Goal: Task Accomplishment & Management: Manage account settings

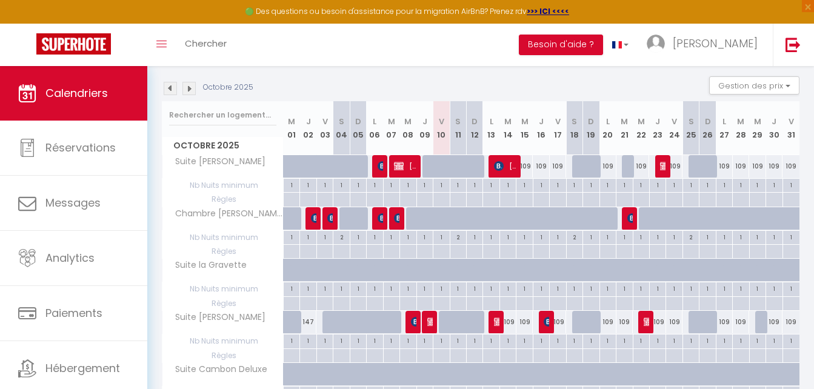
click at [168, 88] on img at bounding box center [170, 88] width 13 height 13
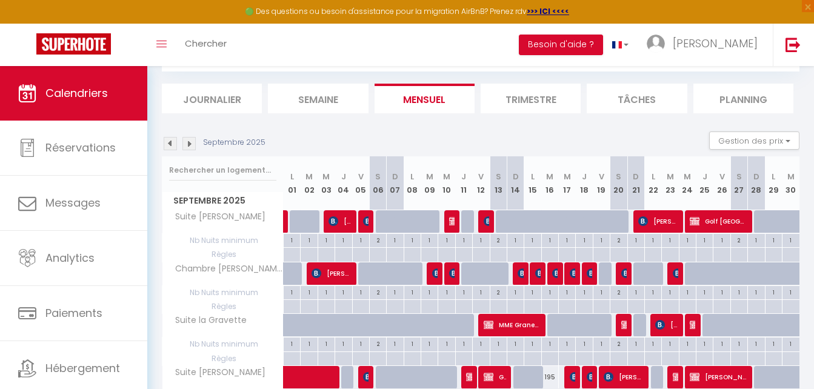
scroll to position [121, 0]
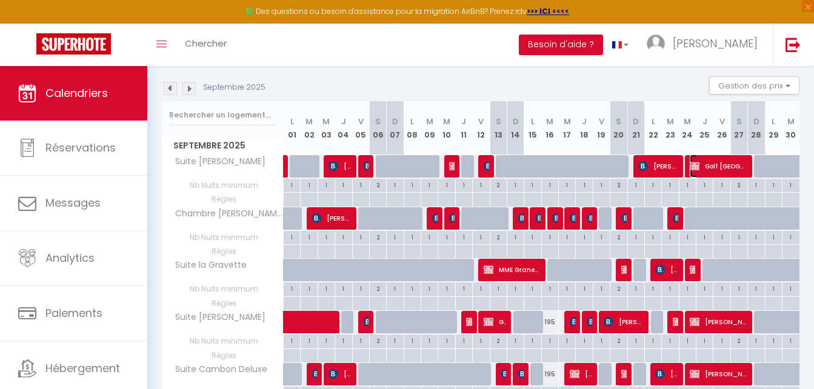
click at [715, 165] on span "Golf [GEOGRAPHIC_DATA]" at bounding box center [718, 166] width 56 height 23
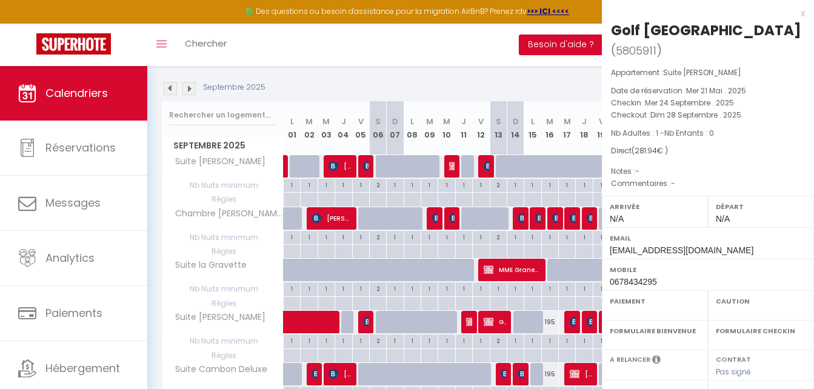
select select "OK"
select select "KO"
select select "0"
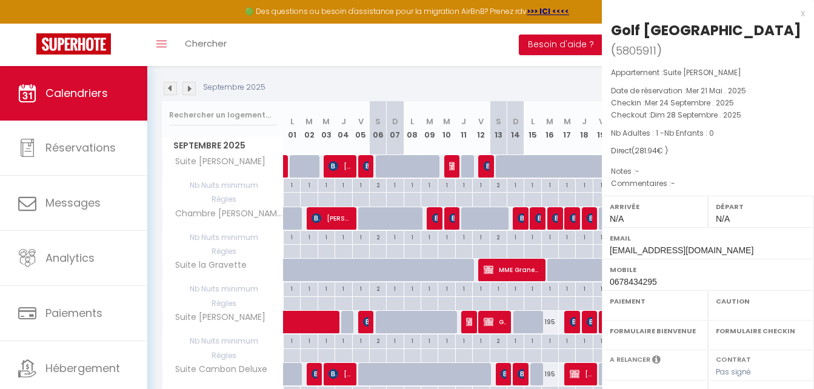
select select
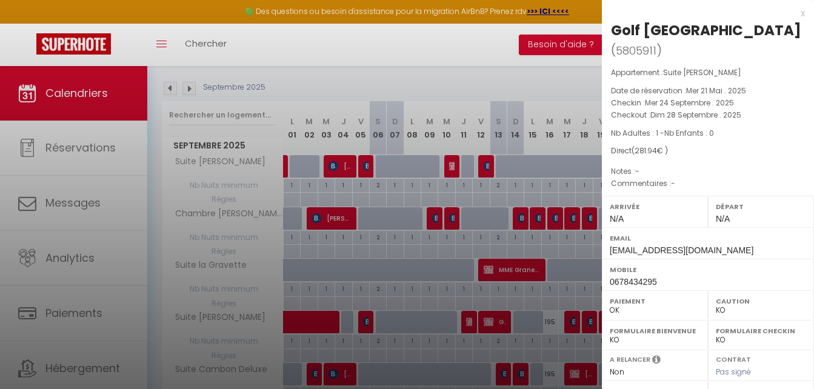
scroll to position [215, 0]
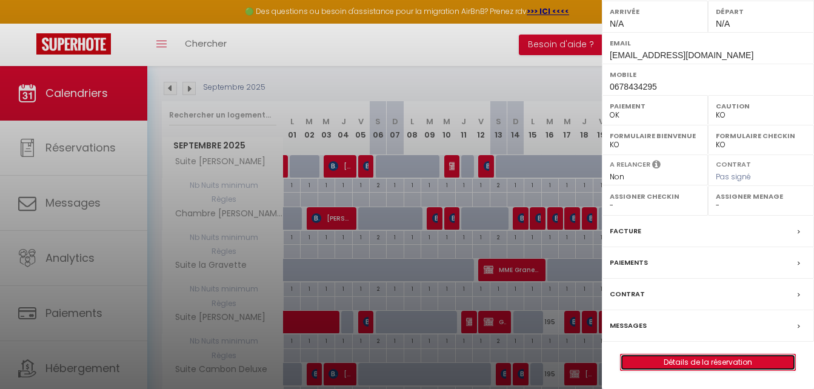
click at [696, 359] on link "Détails de la réservation" at bounding box center [708, 363] width 175 height 16
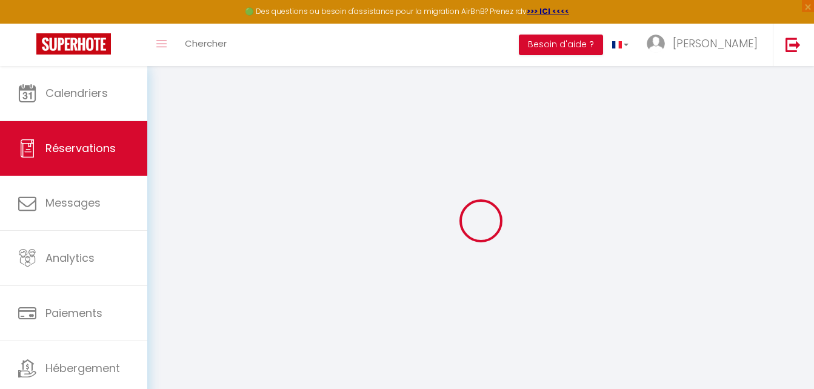
select select "taxes"
select select
checkbox input "false"
select select
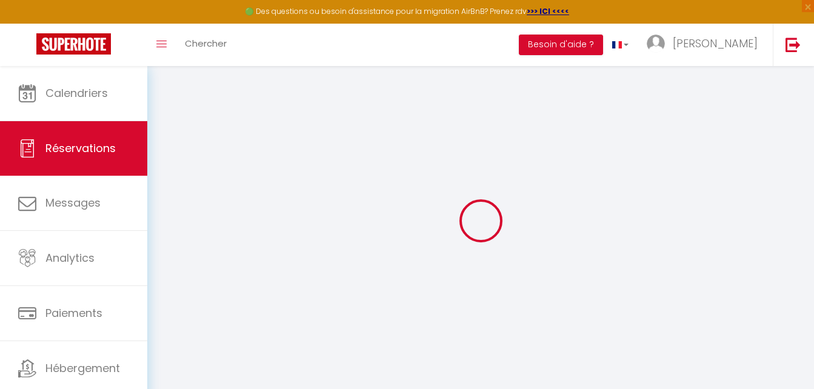
select select
checkbox input "false"
select select
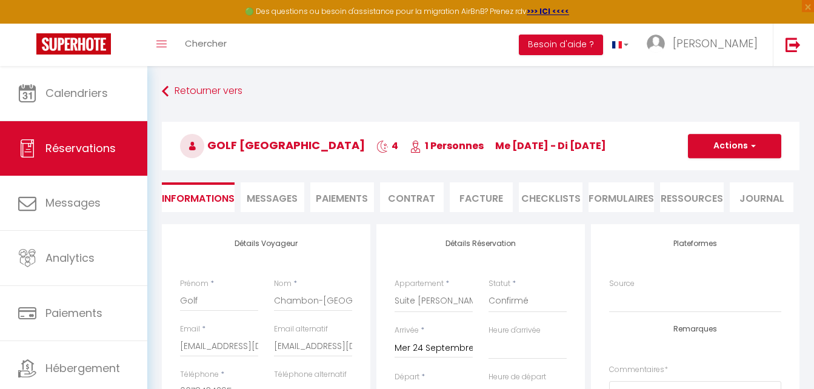
checkbox input "false"
select select
click at [490, 196] on li "Facture" at bounding box center [482, 197] width 64 height 30
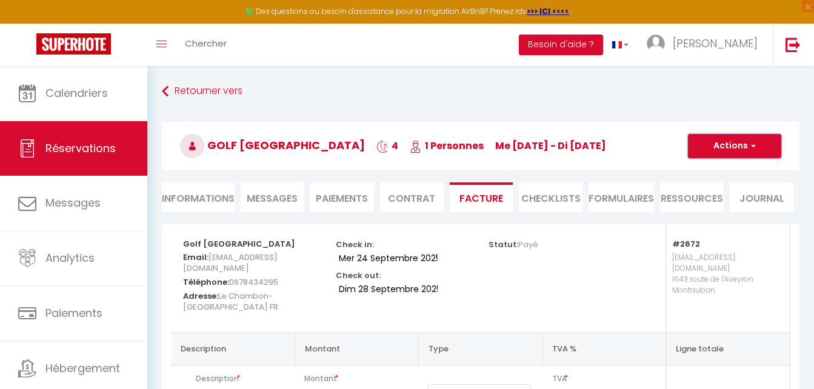
click at [729, 147] on button "Actions" at bounding box center [734, 146] width 93 height 24
click at [718, 189] on link "Aperçu et éditer" at bounding box center [726, 189] width 102 height 16
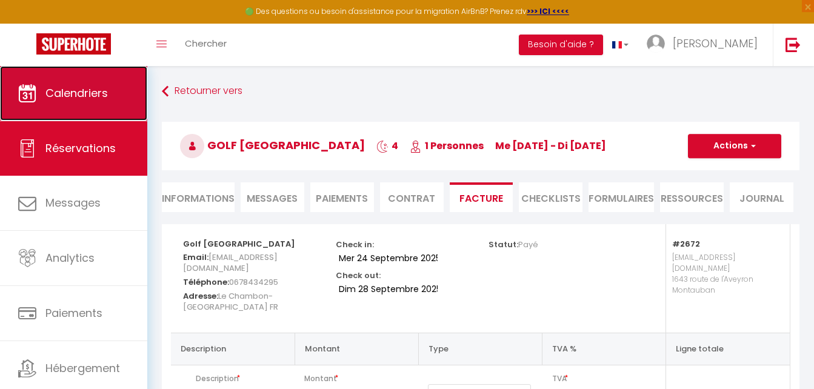
click at [47, 95] on span "Calendriers" at bounding box center [76, 92] width 62 height 15
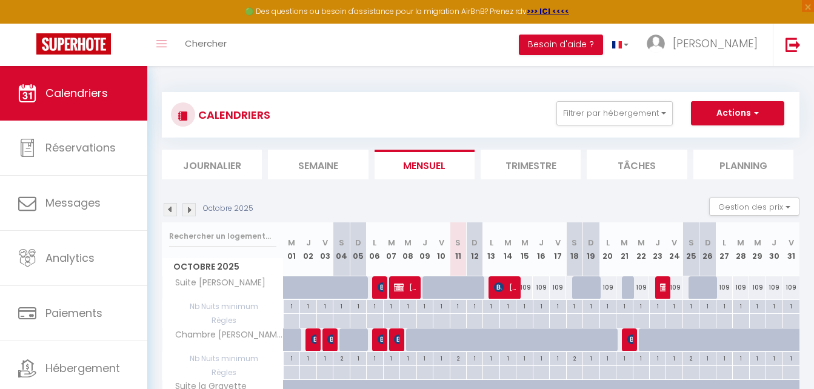
click at [519, 165] on li "Trimestre" at bounding box center [531, 165] width 100 height 30
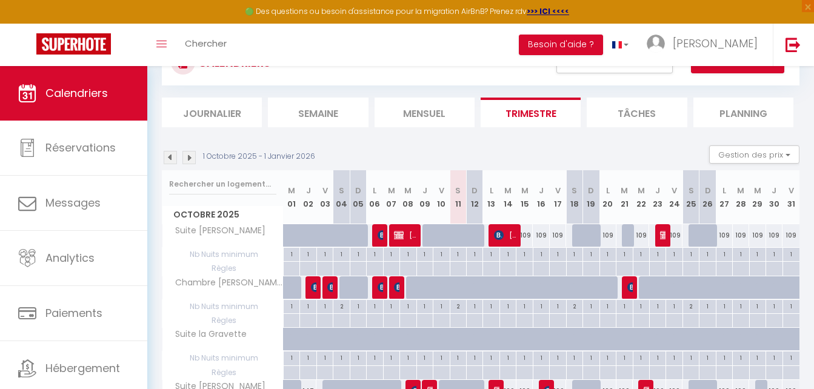
scroll to position [61, 0]
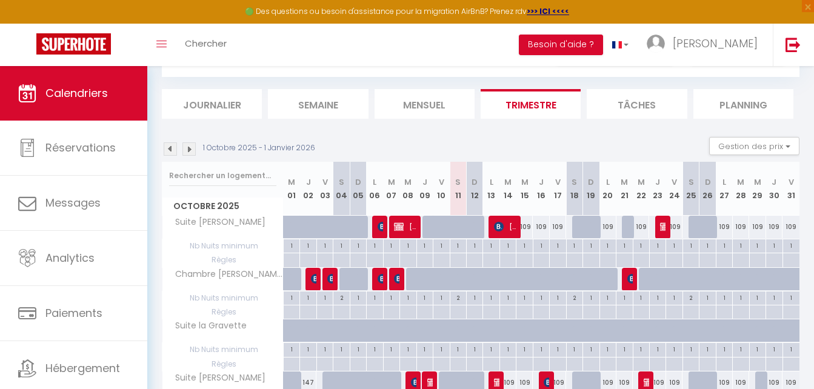
click at [187, 148] on img at bounding box center [188, 148] width 13 height 13
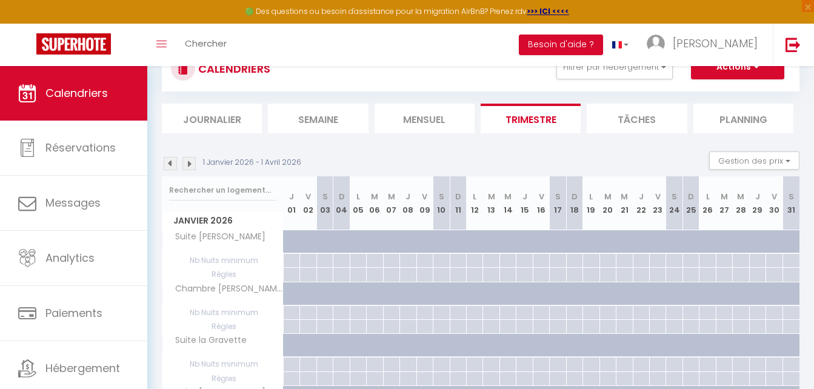
scroll to position [0, 0]
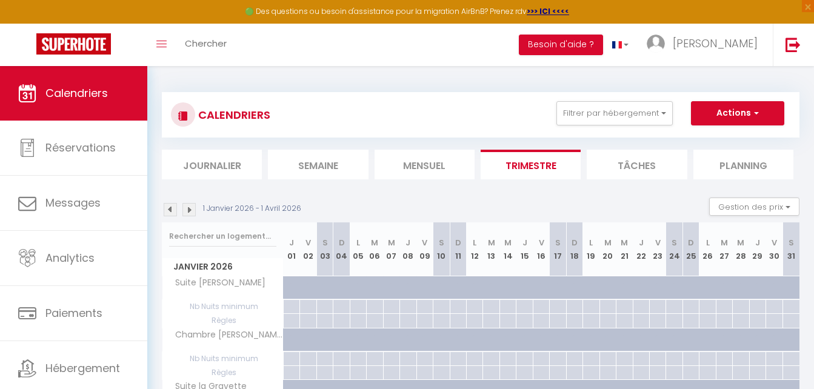
click at [170, 210] on img at bounding box center [170, 209] width 13 height 13
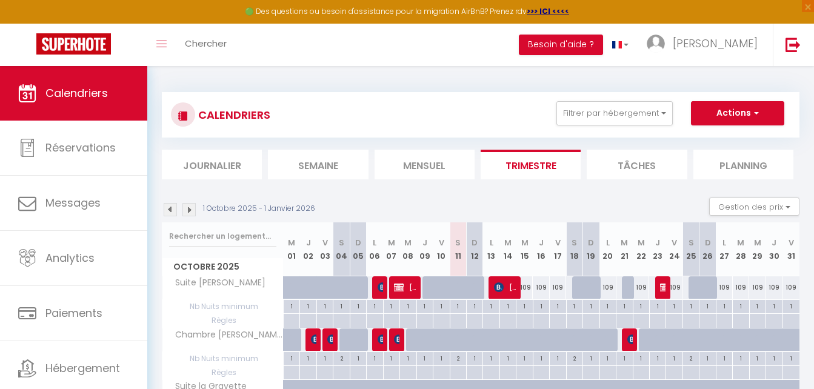
click at [186, 205] on img at bounding box center [188, 209] width 13 height 13
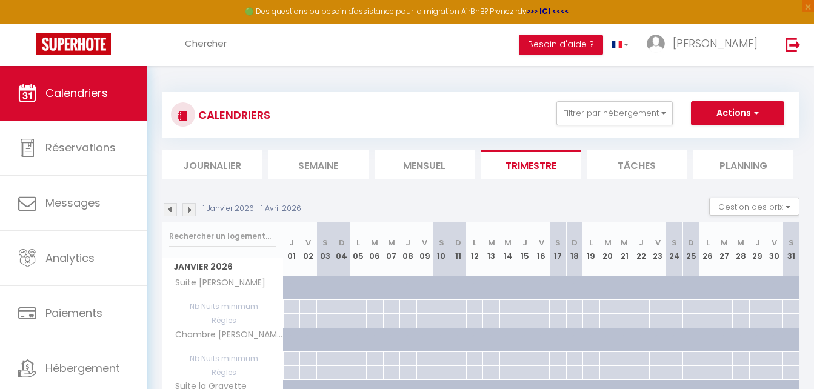
click at [188, 210] on img at bounding box center [188, 209] width 13 height 13
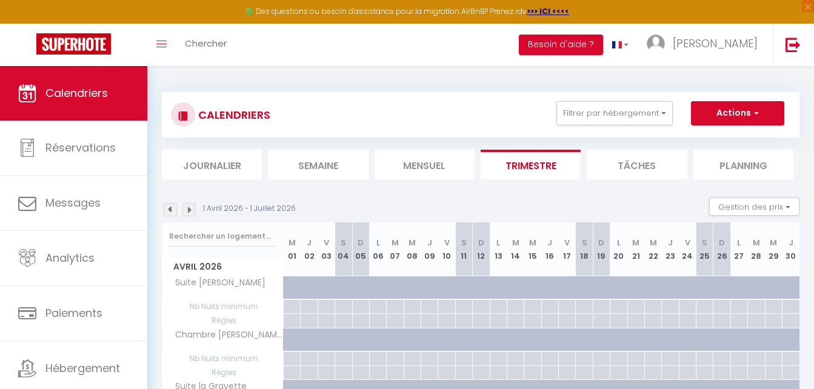
click at [188, 210] on img at bounding box center [188, 209] width 13 height 13
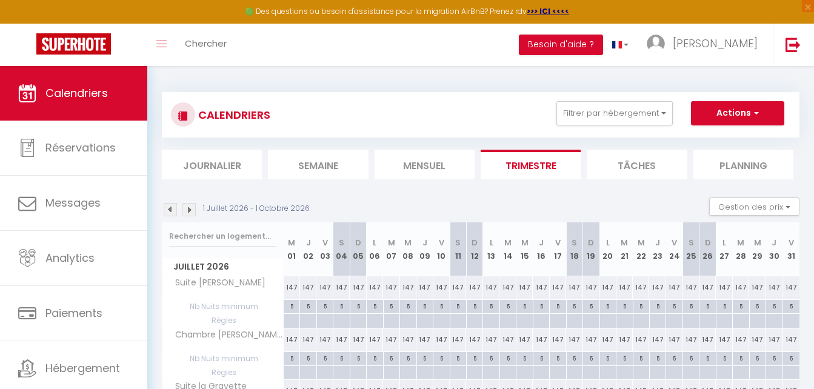
click at [169, 208] on img at bounding box center [170, 209] width 13 height 13
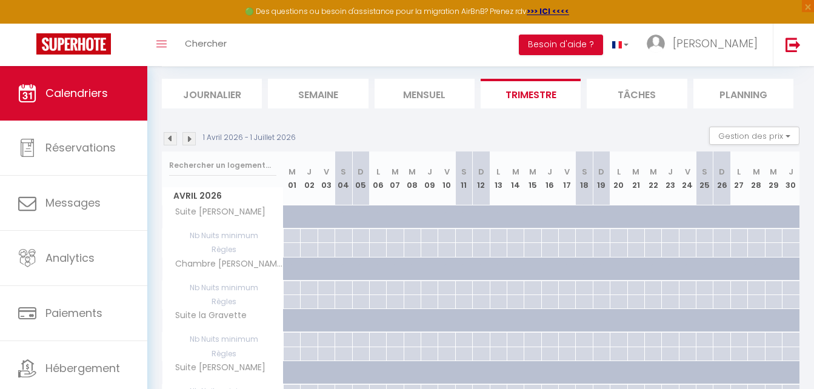
scroll to position [61, 0]
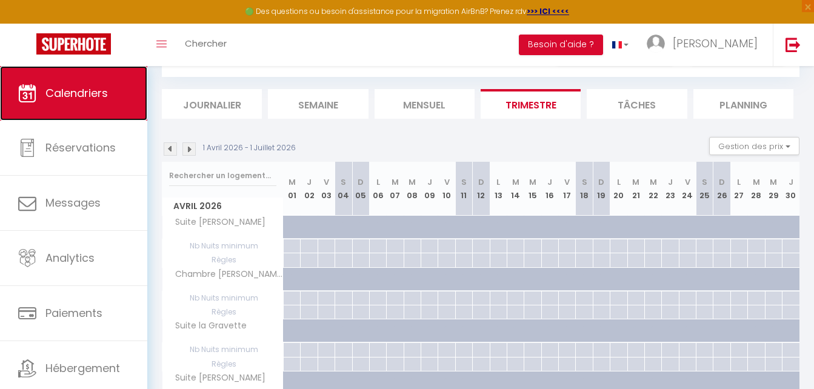
click at [90, 94] on span "Calendriers" at bounding box center [76, 92] width 62 height 15
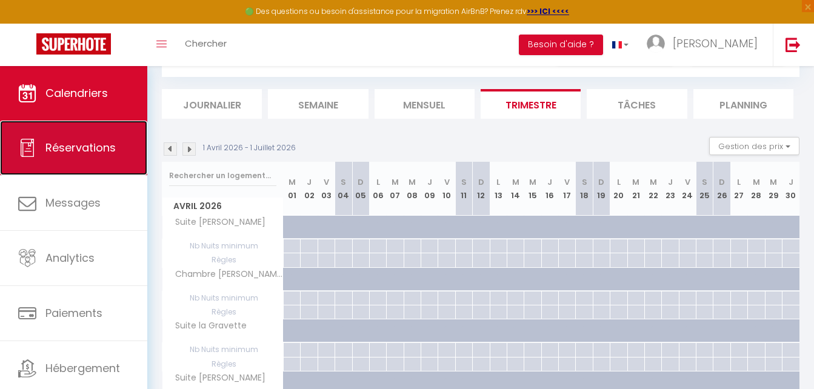
click at [78, 158] on link "Réservations" at bounding box center [73, 148] width 147 height 55
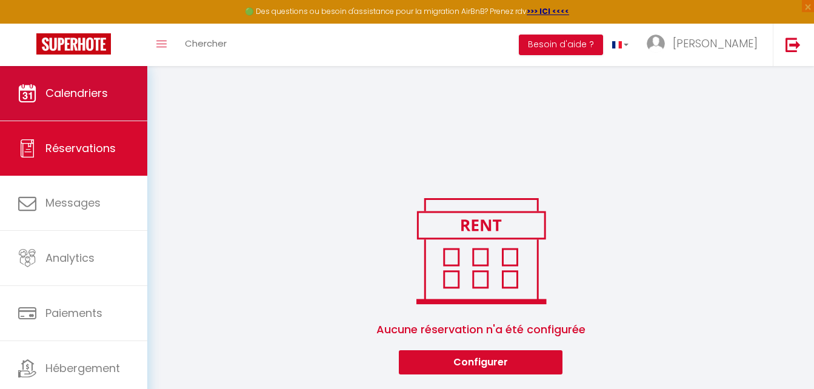
scroll to position [708, 0]
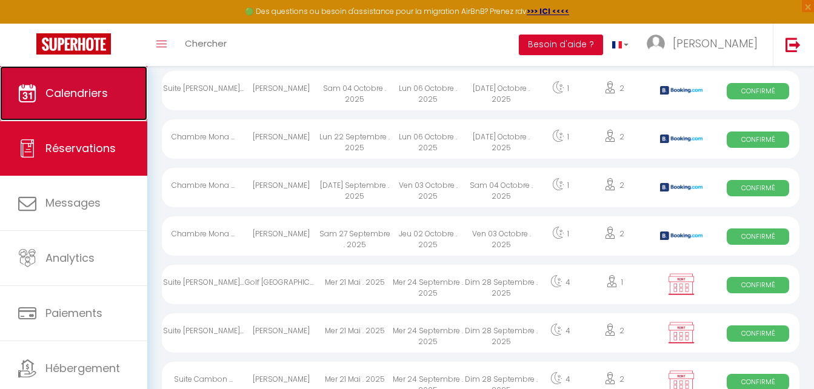
click at [96, 91] on span "Calendriers" at bounding box center [76, 92] width 62 height 15
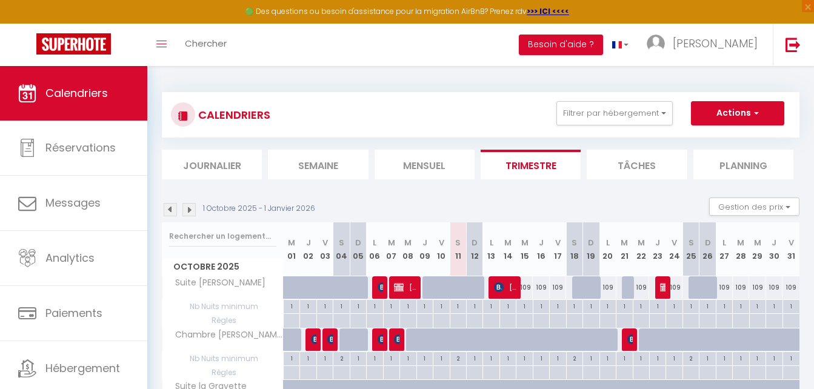
click at [430, 166] on li "Mensuel" at bounding box center [425, 165] width 100 height 30
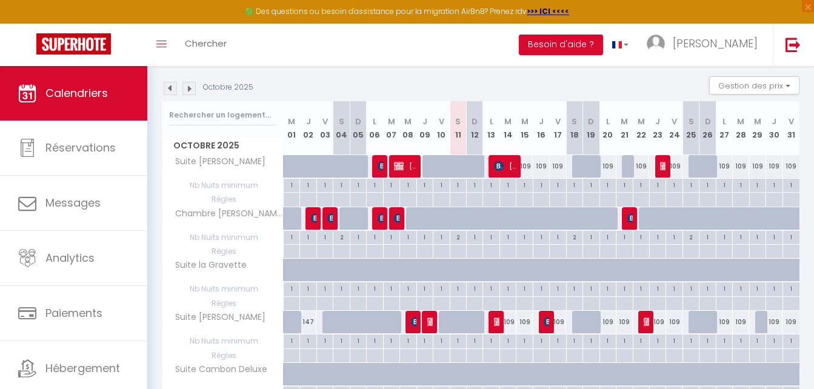
scroll to position [182, 0]
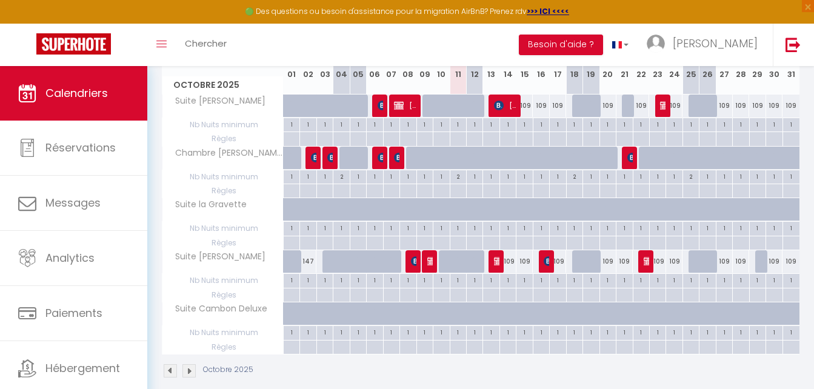
click at [510, 259] on div "109" at bounding box center [507, 261] width 16 height 22
type input "109"
select select "1"
type input "[DATE] Octobre 2025"
type input "Mer 15 Octobre 2025"
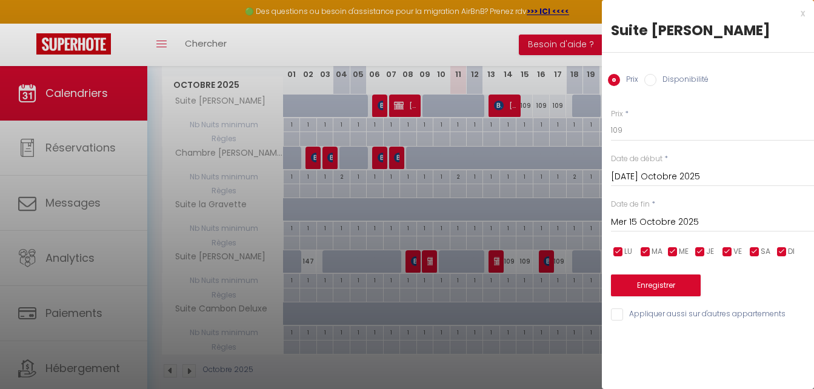
click at [649, 81] on input "Disponibilité" at bounding box center [650, 80] width 12 height 12
radio input "true"
radio input "false"
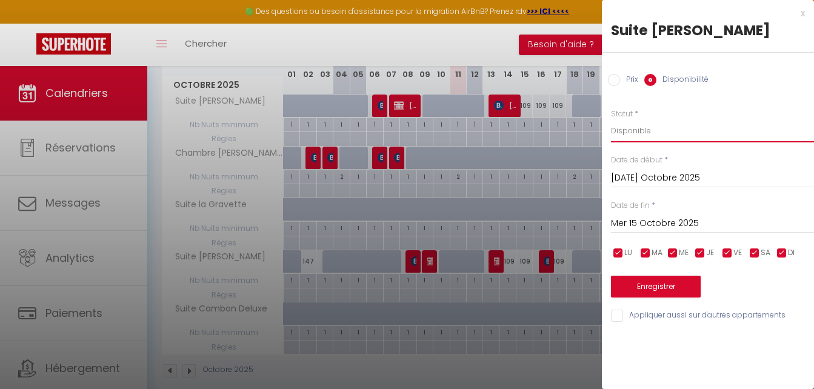
click at [630, 133] on select "Disponible Indisponible" at bounding box center [712, 130] width 203 height 23
click at [611, 119] on select "Disponible Indisponible" at bounding box center [712, 130] width 203 height 23
click at [634, 218] on input "Mer 15 Octobre 2025" at bounding box center [712, 224] width 203 height 16
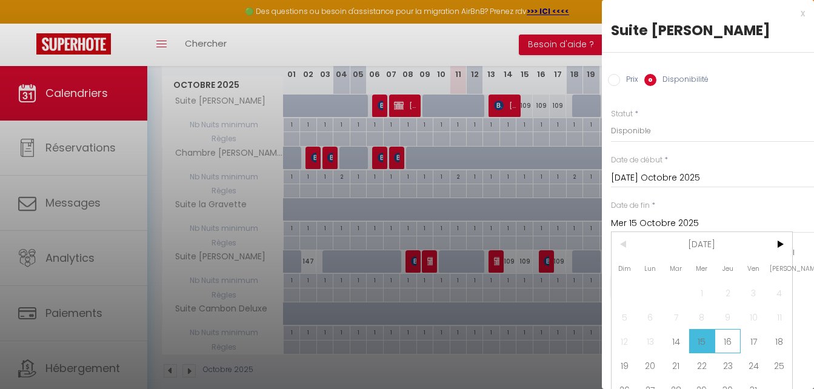
click at [727, 341] on span "16" at bounding box center [728, 341] width 26 height 24
type input "Jeu 16 Octobre 2025"
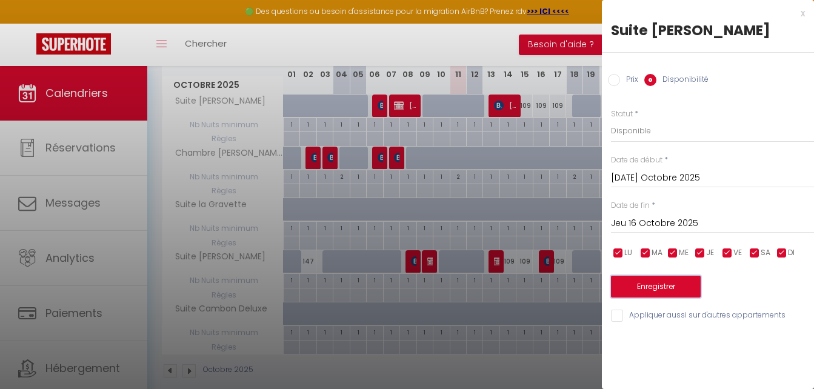
click at [668, 290] on button "Enregistrer" at bounding box center [656, 287] width 90 height 22
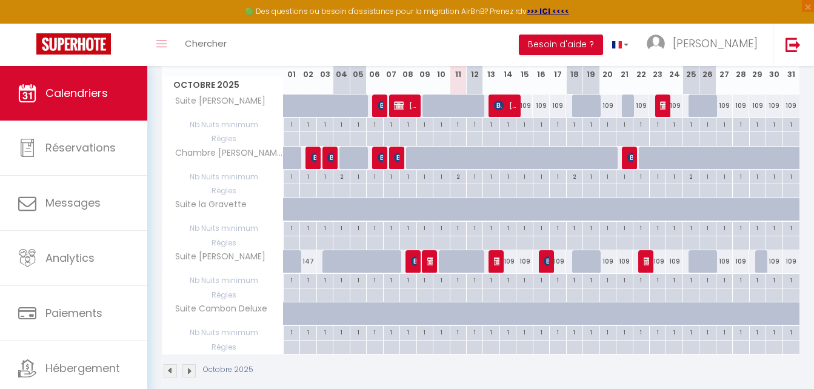
click at [527, 107] on div "109" at bounding box center [524, 106] width 16 height 22
select select "1"
type input "Mer 15 Octobre 2025"
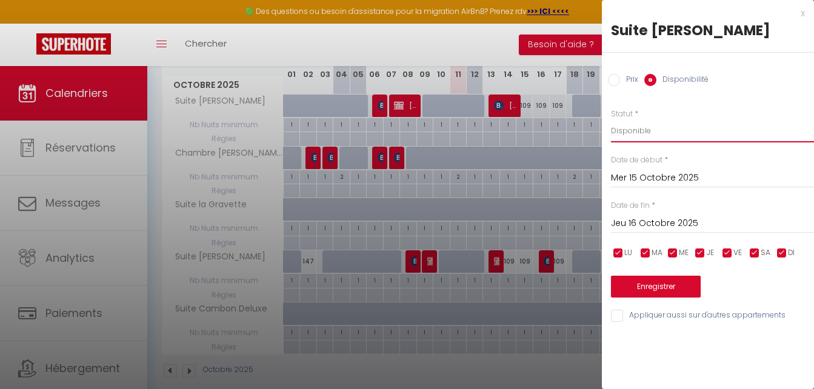
click at [631, 132] on select "Disponible Indisponible" at bounding box center [712, 130] width 203 height 23
click at [611, 119] on select "Disponible Indisponible" at bounding box center [712, 130] width 203 height 23
click at [645, 221] on input "Jeu 16 Octobre 2025" at bounding box center [712, 224] width 203 height 16
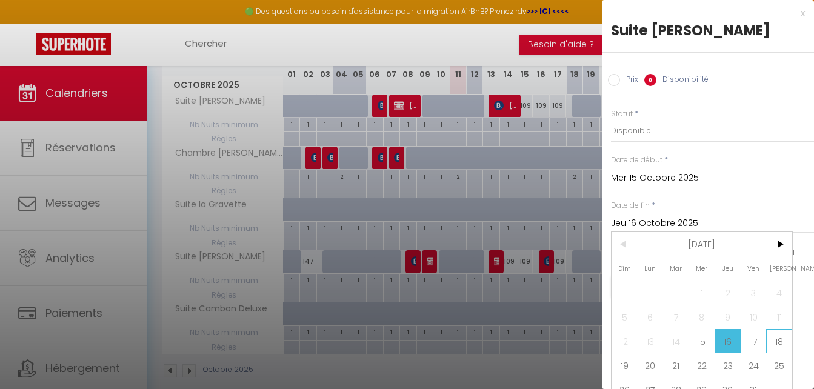
click at [783, 343] on span "18" at bounding box center [779, 341] width 26 height 24
type input "Sam 18 Octobre 2025"
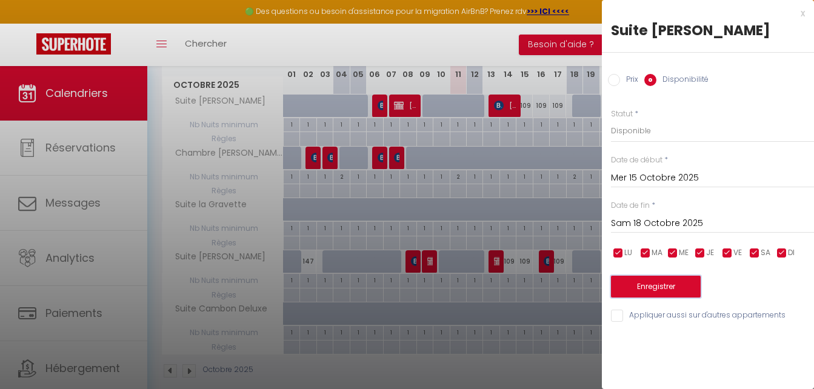
click at [658, 288] on button "Enregistrer" at bounding box center [656, 287] width 90 height 22
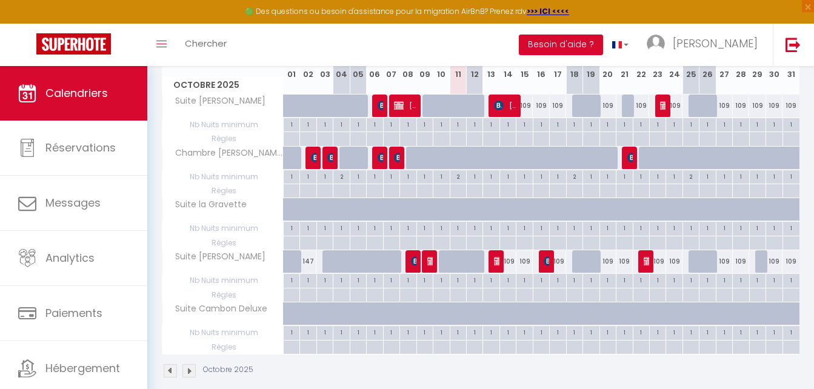
click at [561, 262] on div "109" at bounding box center [558, 261] width 16 height 22
select select "1"
type input "Ven 17 Octobre 2025"
type input "Sam 18 Octobre 2025"
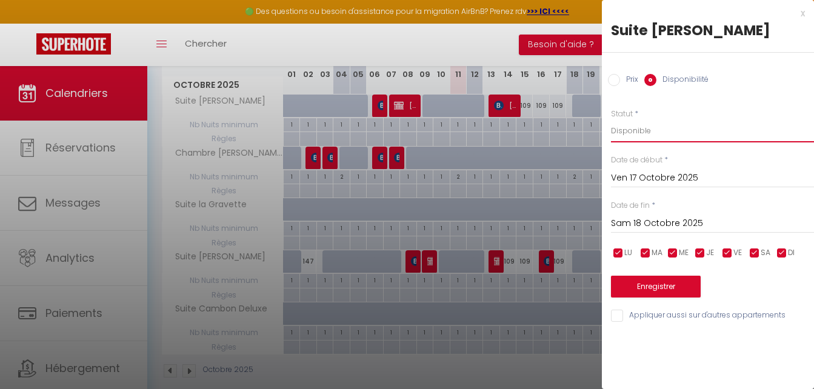
click at [636, 131] on select "Disponible Indisponible" at bounding box center [712, 130] width 203 height 23
click at [611, 119] on select "Disponible Indisponible" at bounding box center [712, 130] width 203 height 23
click at [644, 287] on button "Enregistrer" at bounding box center [656, 287] width 90 height 22
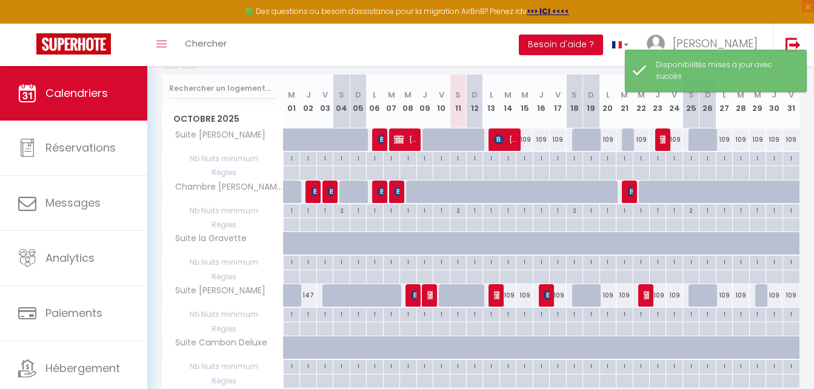
scroll to position [121, 0]
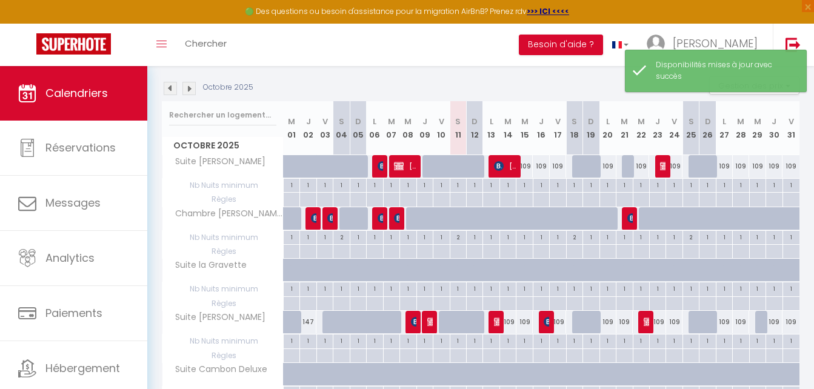
click at [607, 169] on div "109" at bounding box center [607, 166] width 16 height 22
select select "1"
type input "Lun 20 Octobre 2025"
type input "[DATE] Octobre 2025"
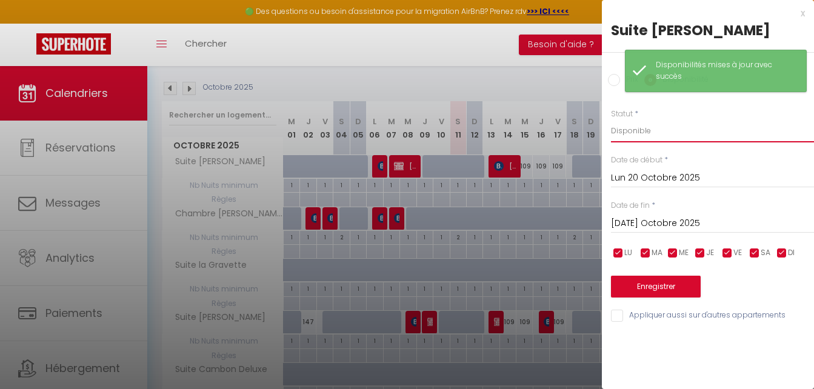
click at [624, 135] on select "Disponible Indisponible" at bounding box center [712, 130] width 203 height 23
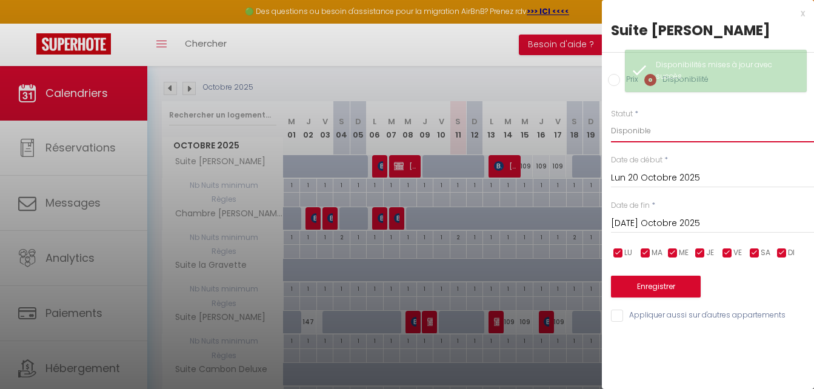
click at [611, 119] on select "Disponible Indisponible" at bounding box center [712, 130] width 203 height 23
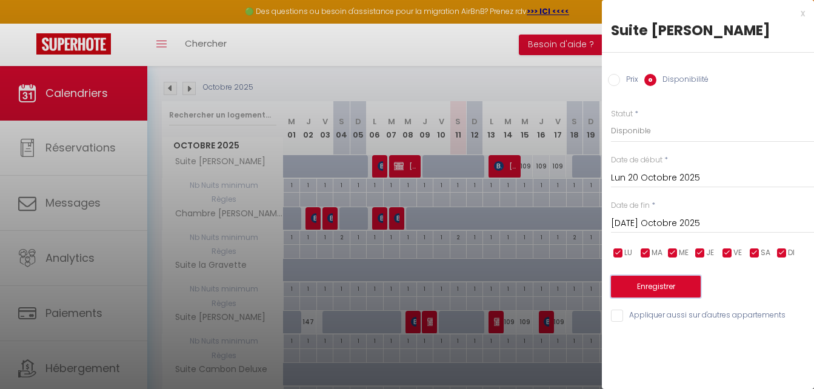
click at [667, 279] on button "Enregistrer" at bounding box center [656, 287] width 90 height 22
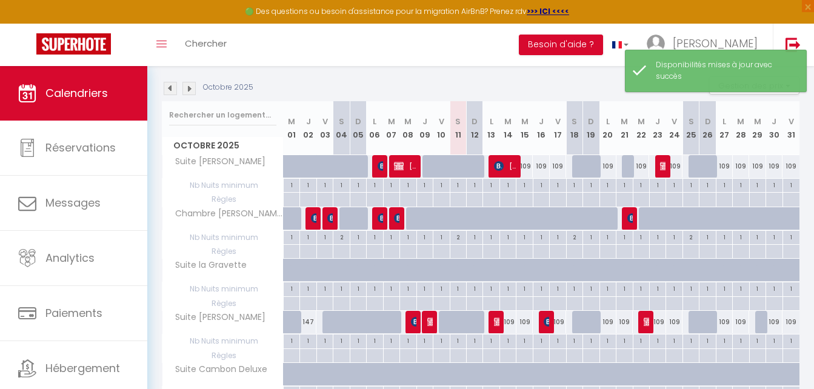
click at [639, 166] on div "109" at bounding box center [641, 166] width 16 height 22
select select "1"
type input "Mer 22 Octobre 2025"
type input "Jeu 23 Octobre 2025"
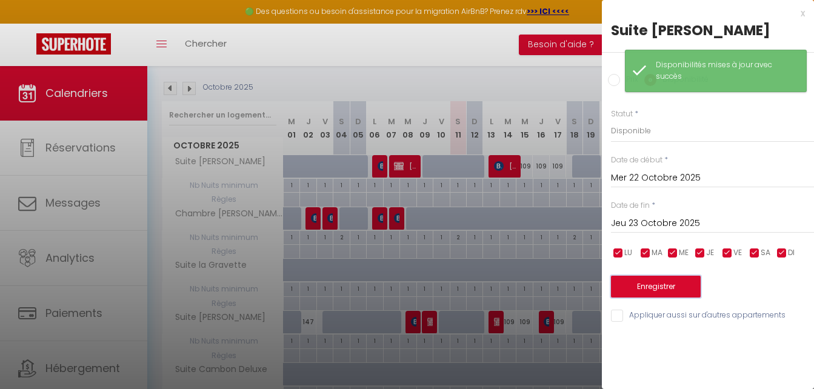
click at [661, 288] on button "Enregistrer" at bounding box center [656, 287] width 90 height 22
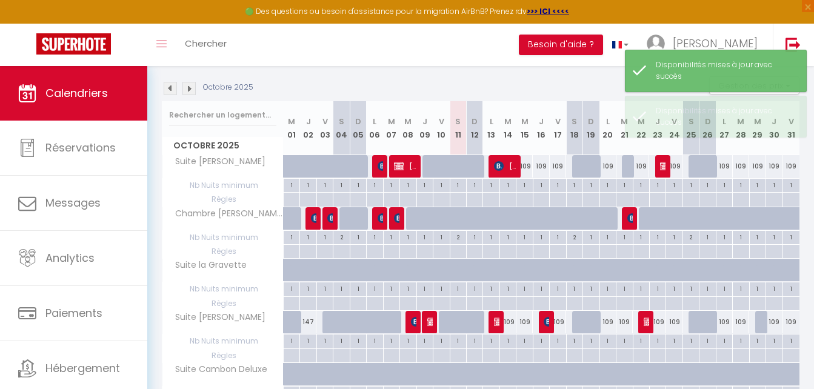
click at [673, 166] on div "109" at bounding box center [674, 166] width 16 height 22
select select "1"
type input "Ven 24 Octobre 2025"
type input "Sam 25 Octobre 2025"
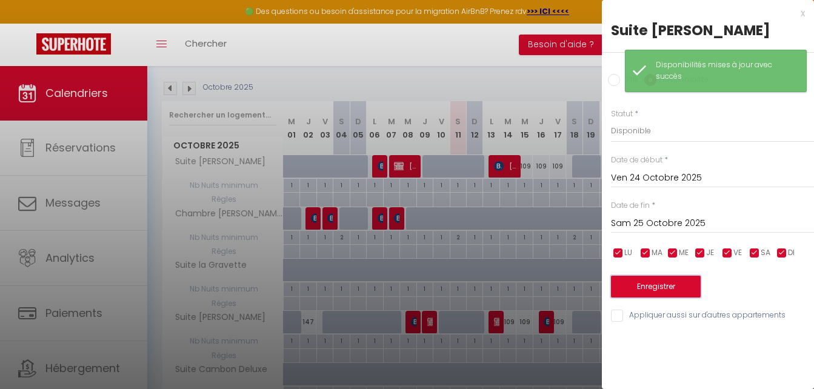
click at [647, 288] on button "Enregistrer" at bounding box center [656, 287] width 90 height 22
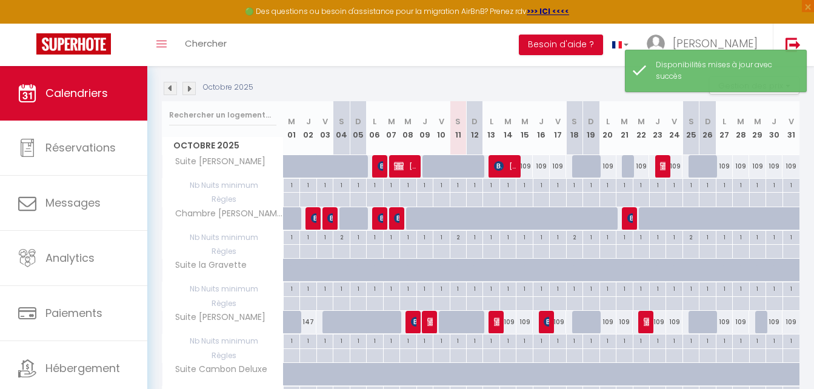
click at [604, 321] on div "109" at bounding box center [607, 322] width 16 height 22
select select "1"
type input "Lun 20 Octobre 2025"
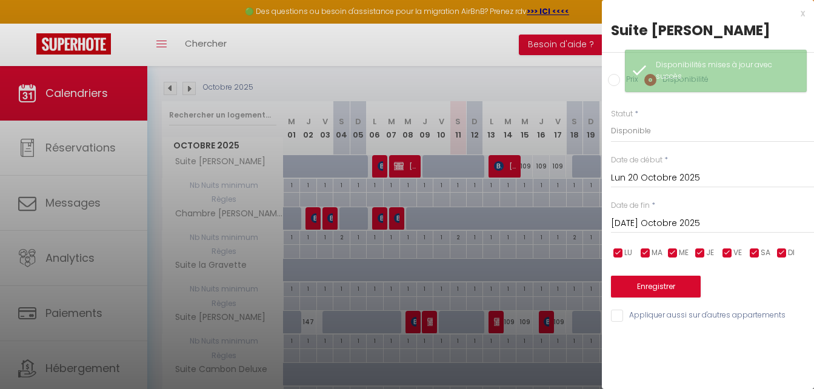
click at [648, 223] on input "[DATE] Octobre 2025" at bounding box center [712, 224] width 203 height 16
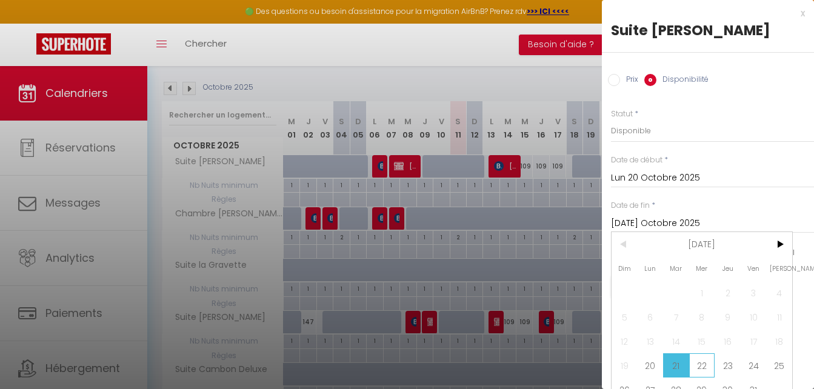
click at [705, 368] on span "22" at bounding box center [702, 365] width 26 height 24
type input "Mer 22 Octobre 2025"
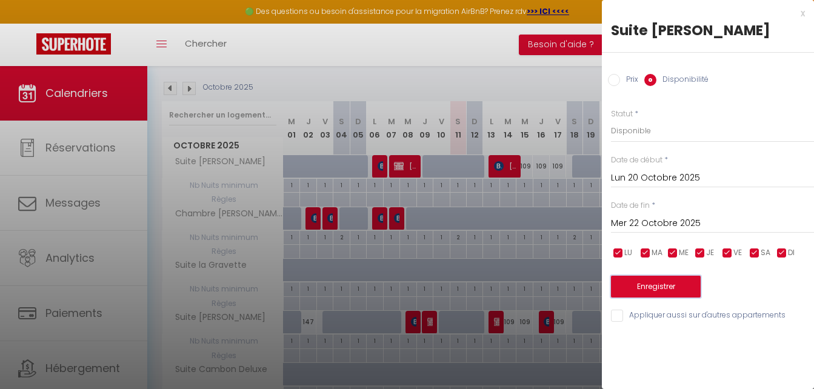
click at [662, 287] on button "Enregistrer" at bounding box center [656, 287] width 90 height 22
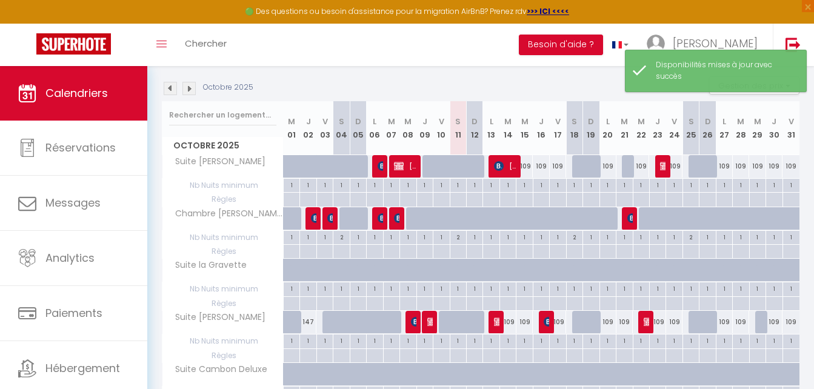
click at [658, 324] on div "109" at bounding box center [657, 322] width 16 height 22
select select "1"
type input "Jeu 23 Octobre 2025"
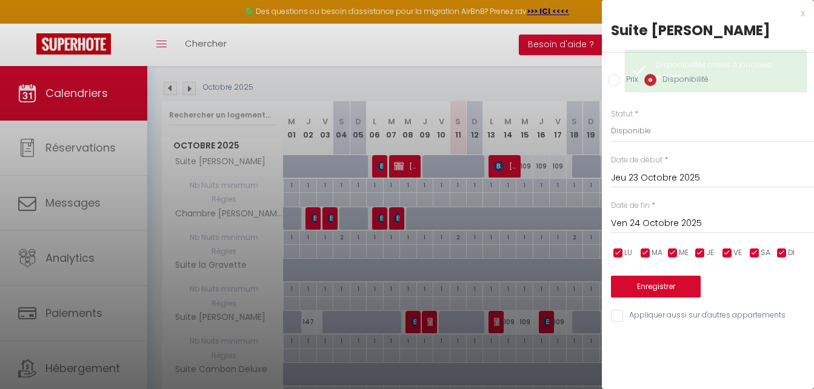
click at [652, 221] on input "Ven 24 Octobre 2025" at bounding box center [712, 224] width 203 height 16
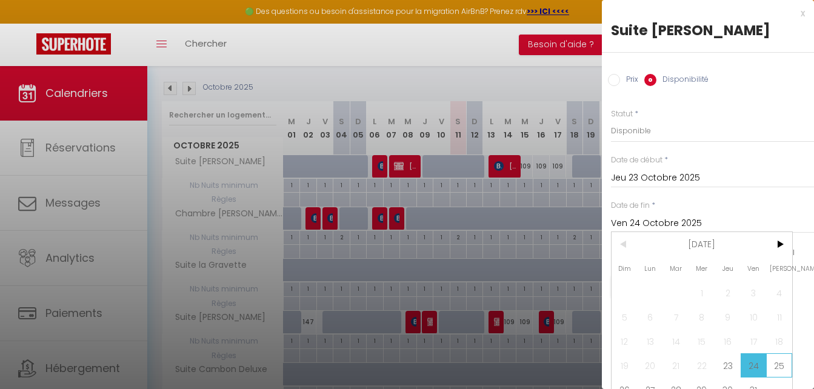
click at [784, 361] on span "25" at bounding box center [779, 365] width 26 height 24
type input "Sam 25 Octobre 2025"
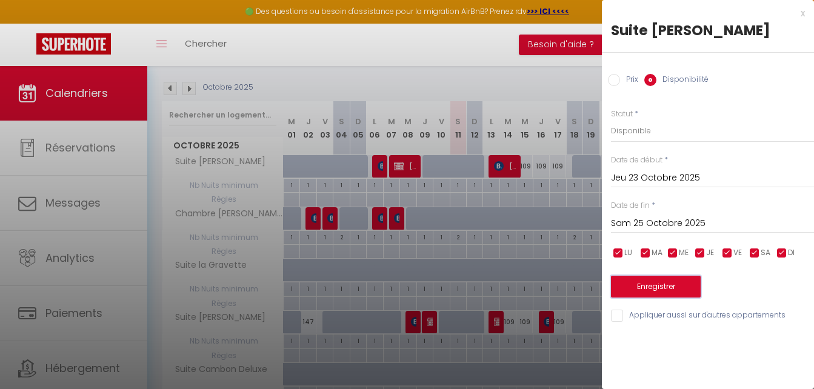
click at [657, 292] on button "Enregistrer" at bounding box center [656, 287] width 90 height 22
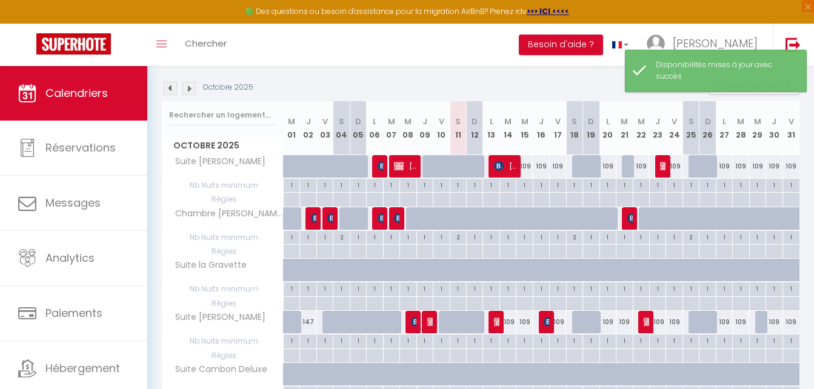
click at [722, 164] on div "109" at bounding box center [724, 166] width 16 height 22
select select "1"
type input "Lun 27 Octobre 2025"
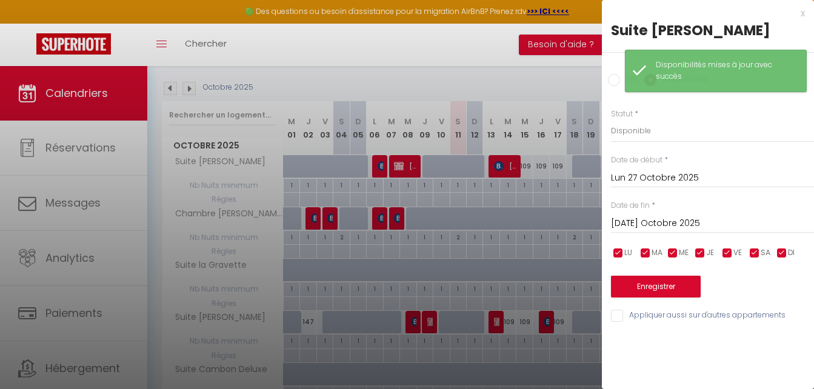
click at [632, 219] on input "[DATE] Octobre 2025" at bounding box center [712, 224] width 203 height 16
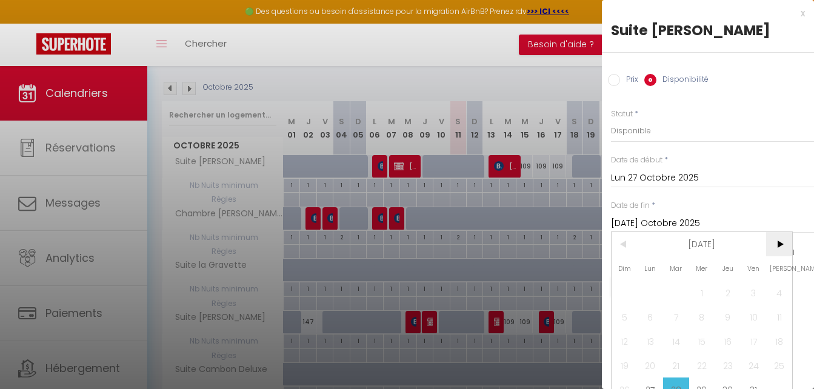
click at [786, 246] on span ">" at bounding box center [779, 244] width 26 height 24
click at [779, 294] on span "1" at bounding box center [779, 293] width 26 height 24
type input "[PERSON_NAME] 01 Novembre 2025"
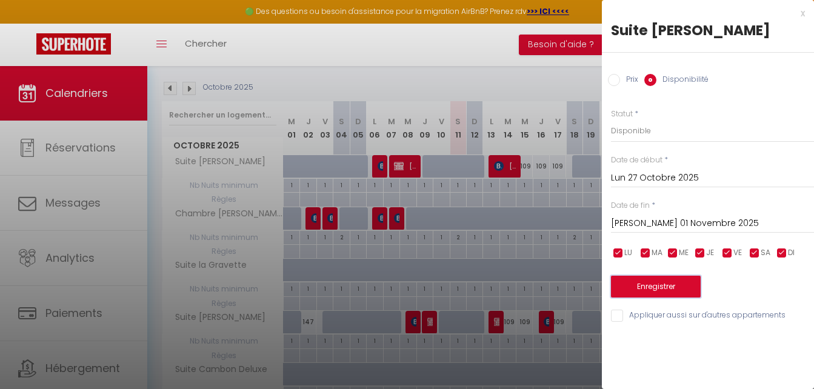
click at [652, 282] on button "Enregistrer" at bounding box center [656, 287] width 90 height 22
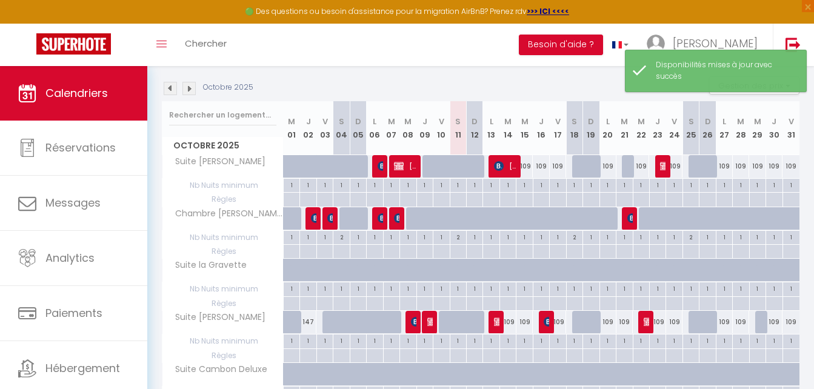
click at [722, 322] on div "109" at bounding box center [724, 322] width 16 height 22
select select "1"
type input "Lun 27 Octobre 2025"
type input "[DATE] Octobre 2025"
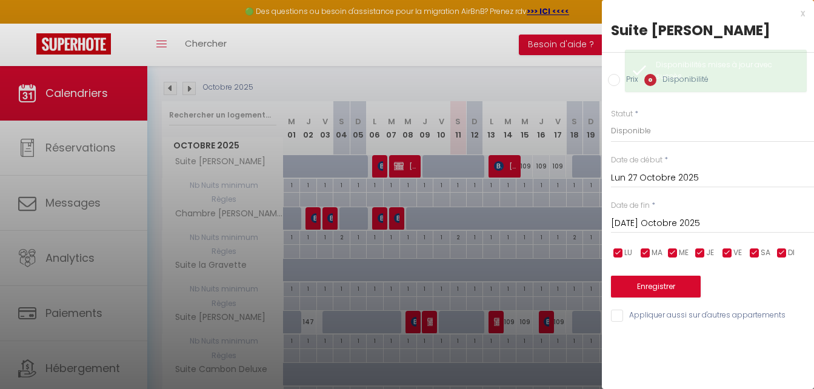
click at [653, 225] on input "[DATE] Octobre 2025" at bounding box center [712, 224] width 203 height 16
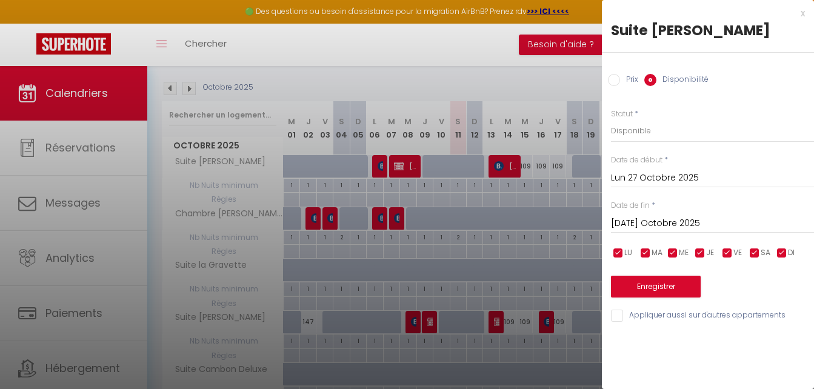
click at [550, 78] on div at bounding box center [407, 194] width 814 height 389
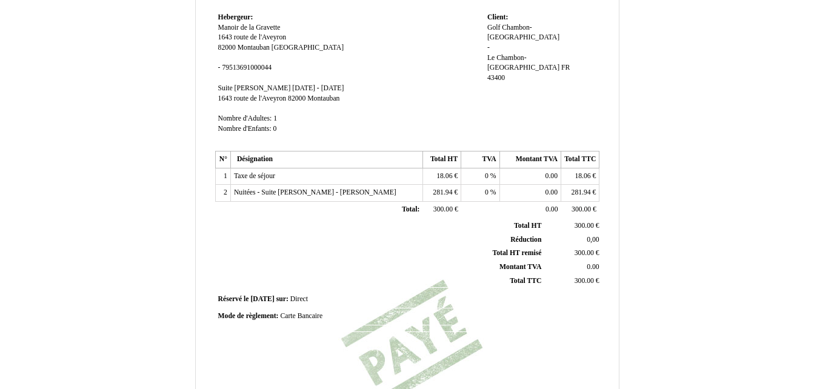
scroll to position [182, 0]
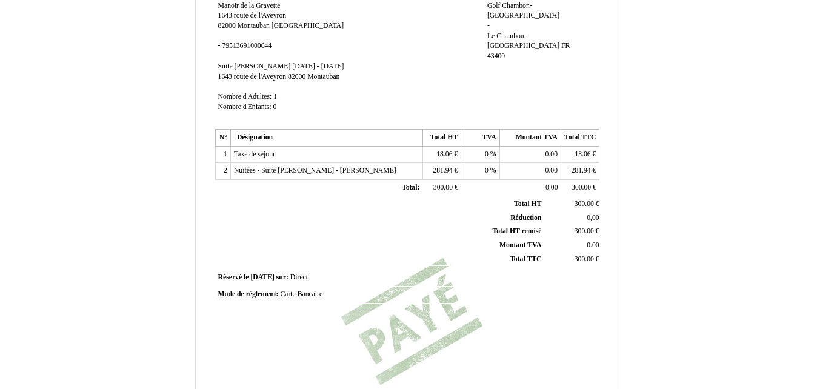
click at [438, 167] on span "281.94" at bounding box center [442, 171] width 19 height 8
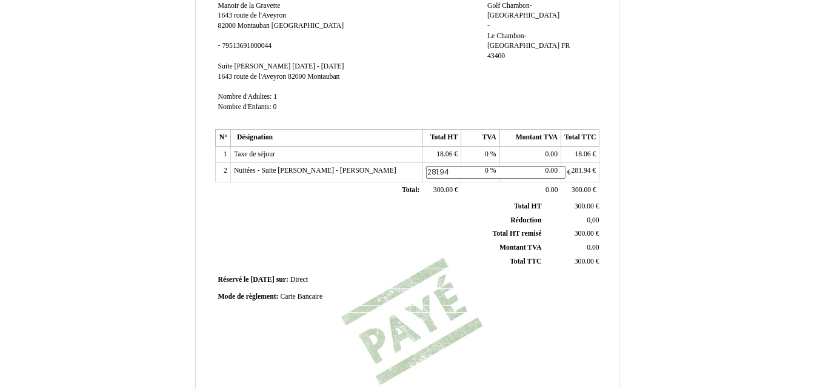
click at [432, 169] on input "281.94" at bounding box center [495, 172] width 139 height 13
type input "381.94"
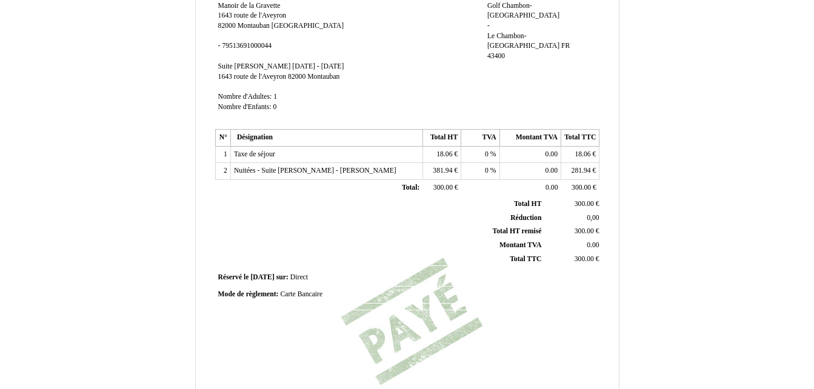
click at [428, 236] on th "Total HT remisé Total HT remisé" at bounding box center [380, 232] width 327 height 14
click at [574, 169] on span "281.94" at bounding box center [581, 171] width 19 height 8
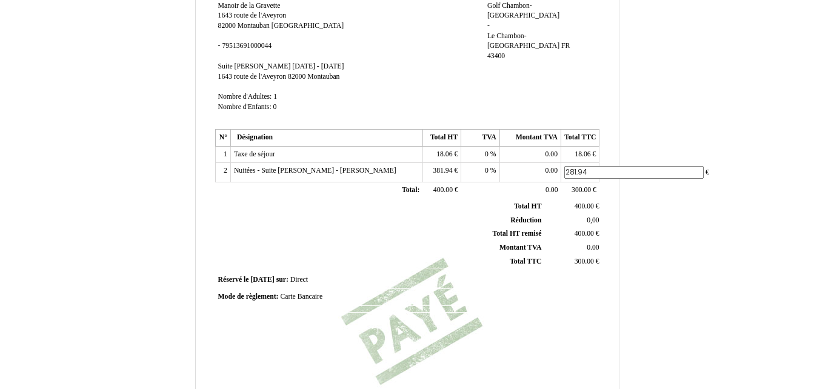
click at [570, 170] on input "281.94" at bounding box center [633, 172] width 139 height 13
type input "381.94"
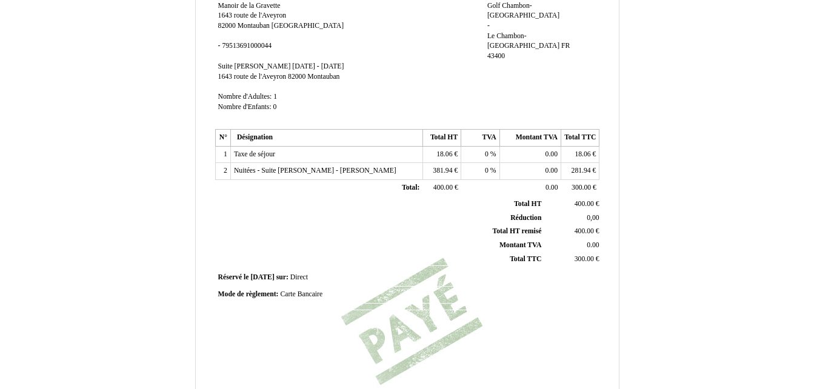
click at [579, 263] on td "300.00 300.00 €" at bounding box center [573, 259] width 58 height 14
click at [650, 216] on div "Facture Facture N° 5805911 5805911 Date de création 21 May 2025 Hebergeur: Hebe…" at bounding box center [407, 197] width 709 height 704
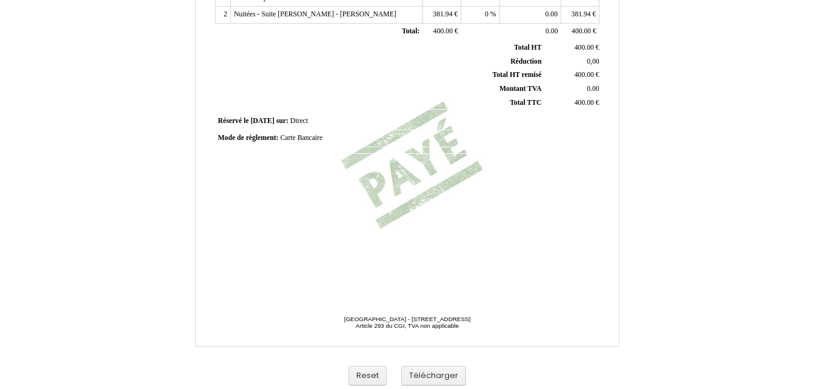
scroll to position [342, 0]
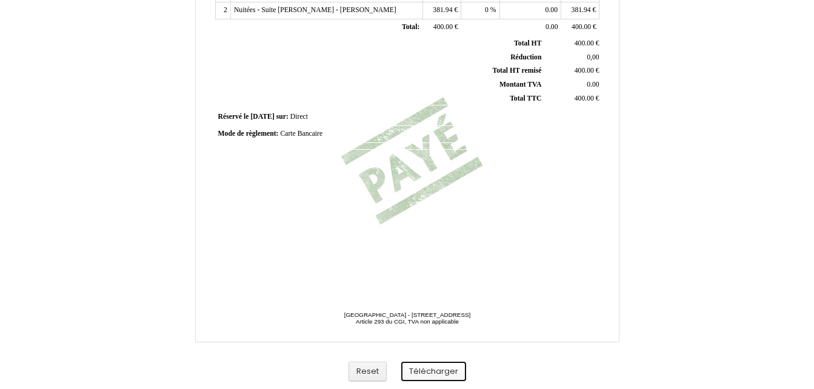
click at [436, 373] on button "Télécharger" at bounding box center [433, 372] width 65 height 20
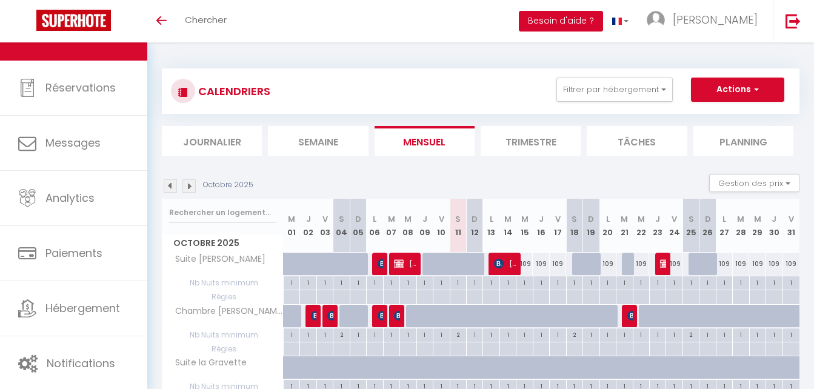
click at [603, 21] on button "Besoin d'aide ?" at bounding box center [561, 21] width 84 height 21
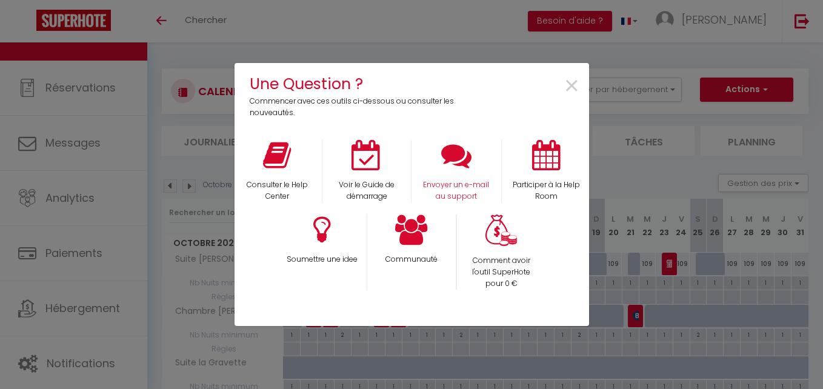
click at [470, 176] on div "Envoyer un e-mail au support" at bounding box center [457, 171] width 90 height 62
click at [456, 156] on icon at bounding box center [456, 155] width 30 height 30
